Goal: Transaction & Acquisition: Purchase product/service

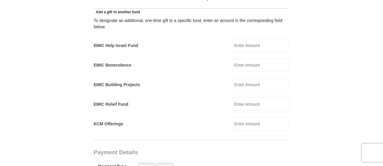
scroll to position [351, 0]
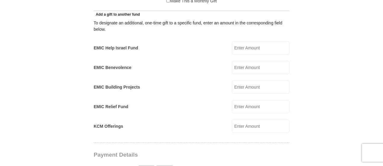
click at [239, 120] on input "KCM Offerings" at bounding box center [261, 126] width 58 height 13
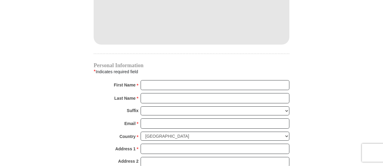
scroll to position [562, 0]
type input "25.00"
click at [146, 80] on input "First Name *" at bounding box center [215, 85] width 149 height 10
type input "[PERSON_NAME]"
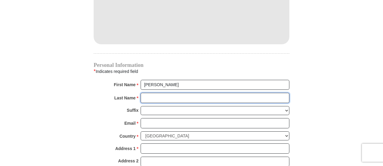
type input "Forderer"
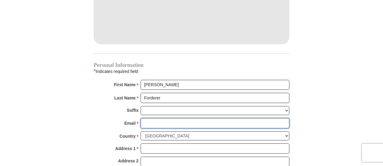
click at [146, 118] on input "Email *" at bounding box center [215, 123] width 149 height 10
type input "[EMAIL_ADDRESS][DOMAIN_NAME]"
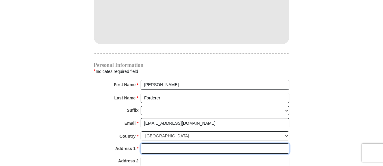
type input "[PERSON_NAME]'s Designs"
type input "[STREET_ADDRESS]"
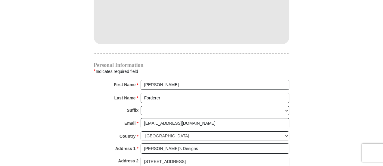
type input "Lakebay"
select select "WA"
type input "98349"
type input "5092803335"
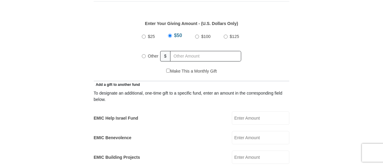
scroll to position [211, 0]
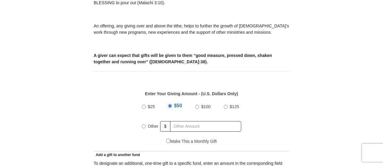
click at [146, 124] on input "Other" at bounding box center [144, 126] width 4 height 4
radio input "true"
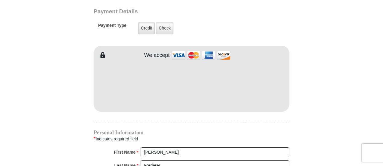
scroll to position [492, 0]
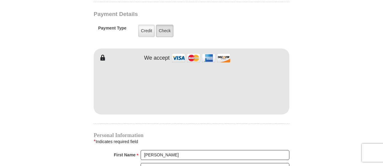
click at [164, 25] on label "Check" at bounding box center [164, 31] width 17 height 12
click at [0, 0] on input "Check" at bounding box center [0, 0] width 0 height 0
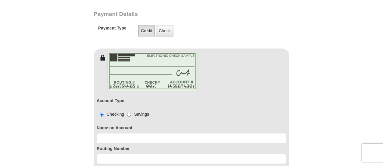
click at [148, 25] on label "Credit" at bounding box center [146, 31] width 17 height 12
click at [0, 0] on input "Credit" at bounding box center [0, 0] width 0 height 0
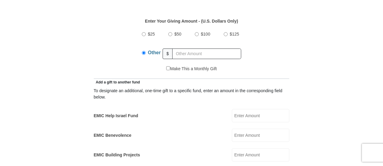
scroll to position [281, 0]
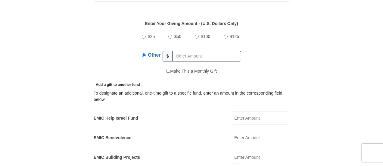
click at [242, 112] on input "EMIC Help Israel Fund" at bounding box center [261, 118] width 58 height 13
type input "25.00"
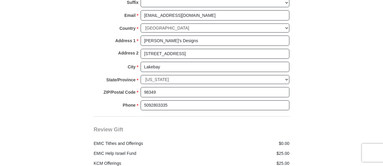
scroll to position [703, 0]
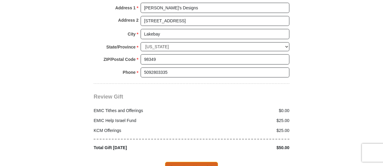
click at [194, 162] on span "Complete Your Gift" at bounding box center [191, 168] width 53 height 13
